Goal: Task Accomplishment & Management: Use online tool/utility

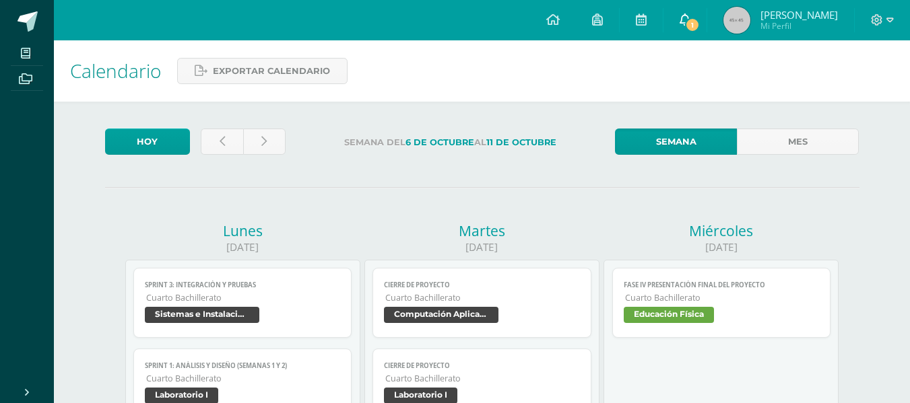
click at [690, 15] on link "1" at bounding box center [684, 20] width 43 height 40
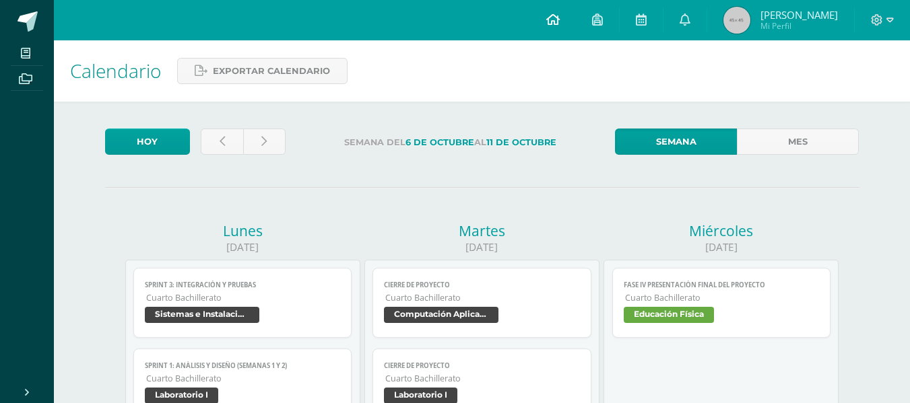
click at [547, 17] on icon at bounding box center [552, 19] width 13 height 12
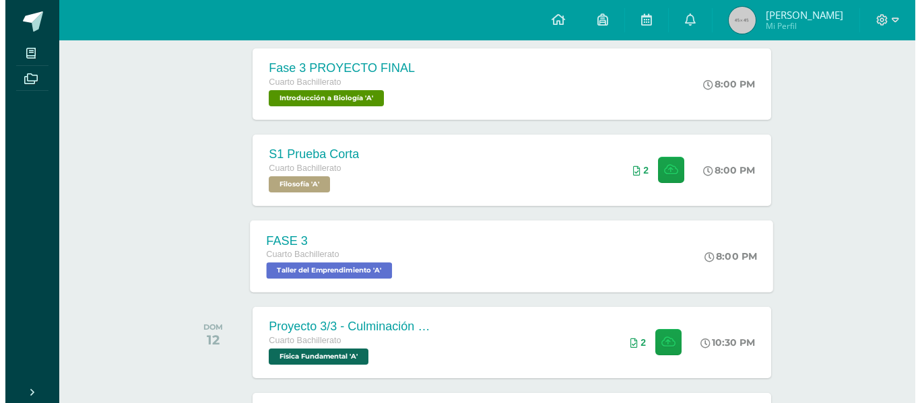
scroll to position [390, 0]
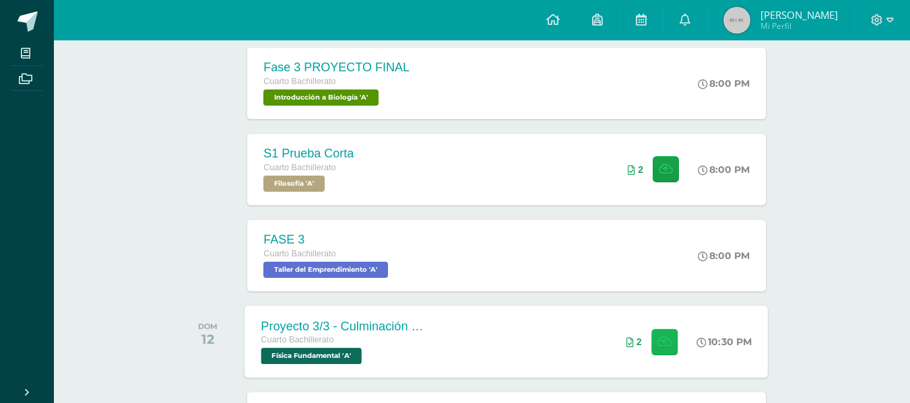
click at [657, 336] on icon at bounding box center [664, 341] width 14 height 11
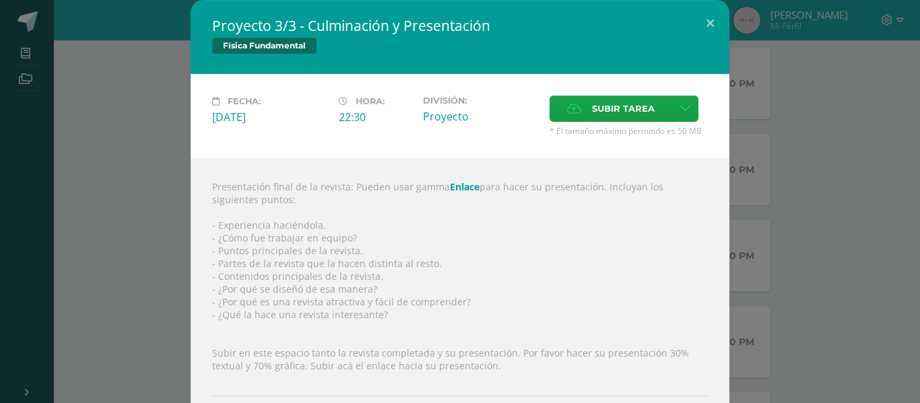
scroll to position [93, 0]
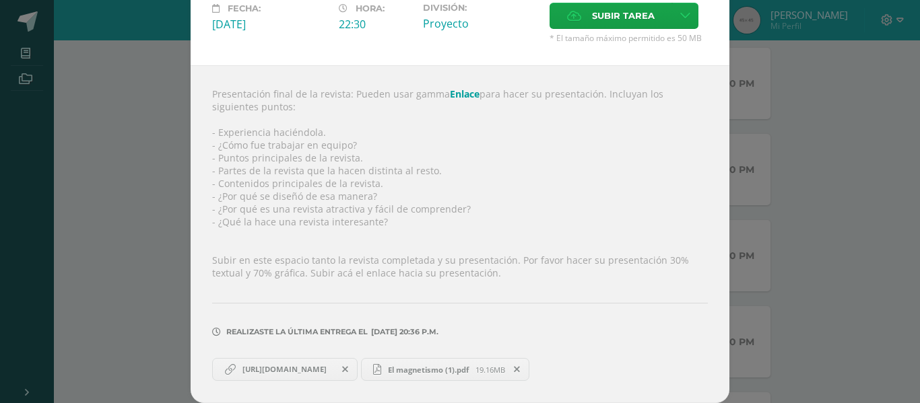
click at [520, 365] on icon at bounding box center [517, 369] width 6 height 9
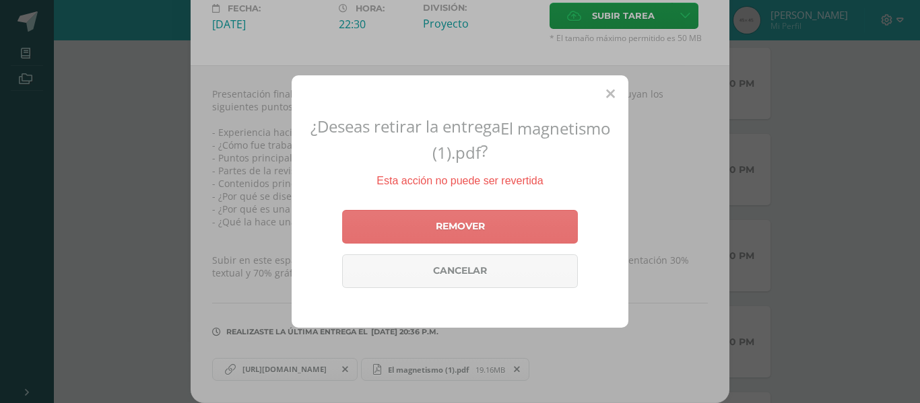
drag, startPoint x: 514, startPoint y: 232, endPoint x: 491, endPoint y: 215, distance: 29.0
click at [512, 232] on link "Remover" at bounding box center [460, 227] width 236 height 34
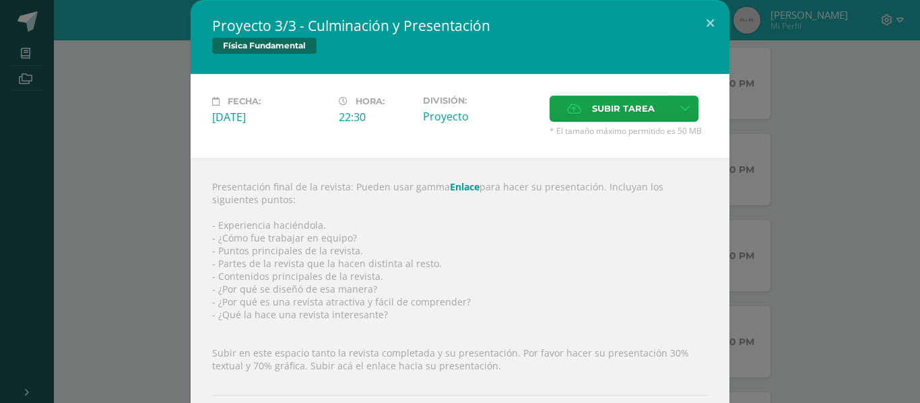
scroll to position [60, 0]
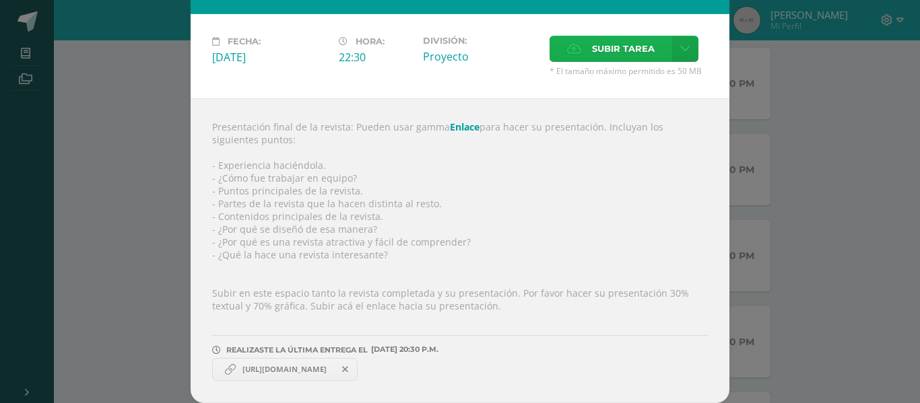
click at [596, 52] on span "Subir tarea" at bounding box center [623, 48] width 63 height 25
click at [0, 0] on input "Subir tarea" at bounding box center [0, 0] width 0 height 0
